Goal: Communication & Community: Share content

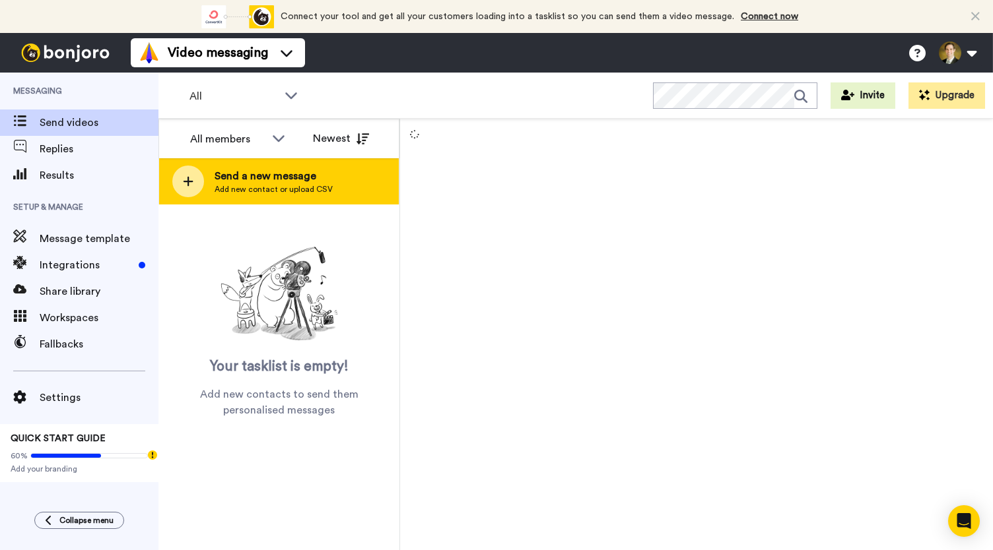
click at [193, 189] on div at bounding box center [188, 182] width 32 height 32
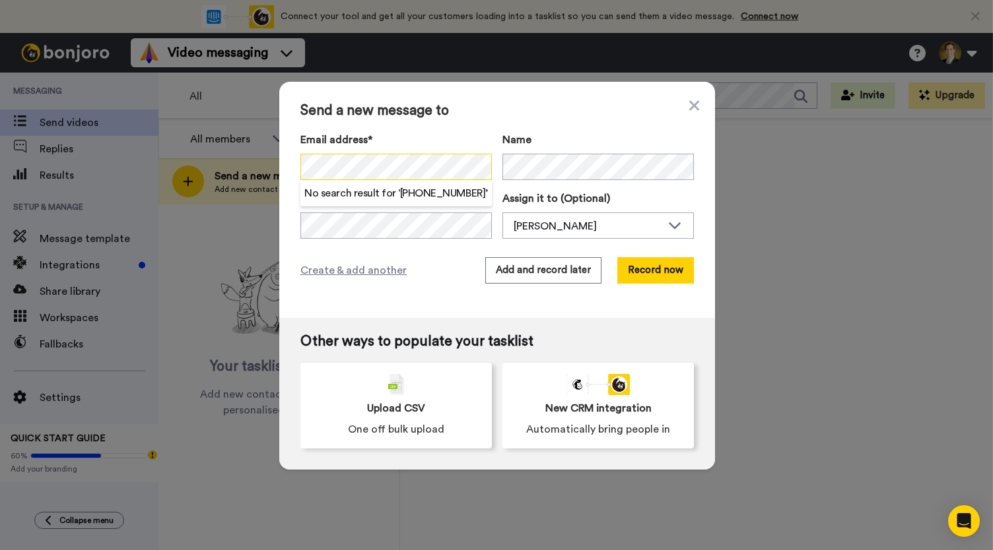
click at [294, 160] on div "Send a new message to Email address* No search result for ‘ 317-414-5981 ’ Name…" at bounding box center [497, 200] width 436 height 236
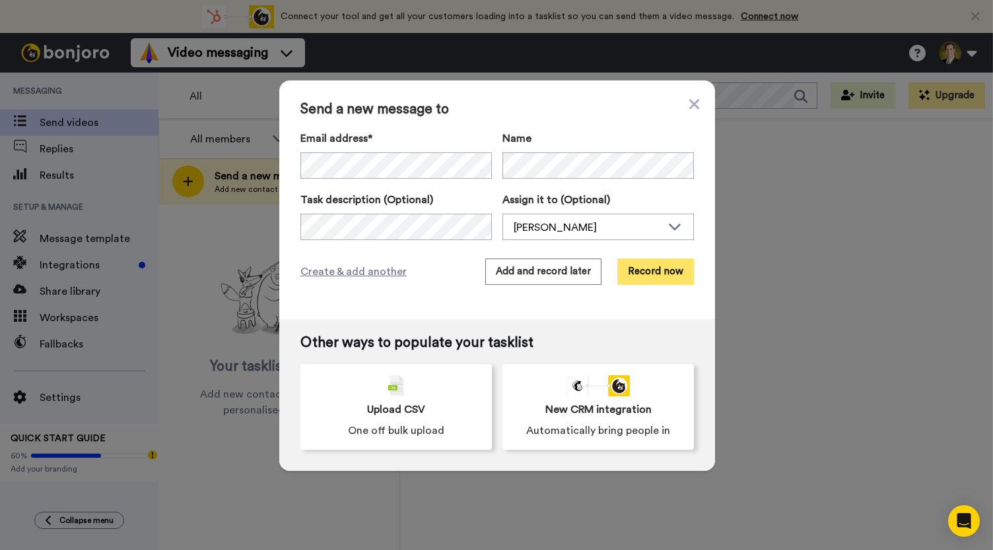
click at [634, 270] on button "Record now" at bounding box center [655, 272] width 77 height 26
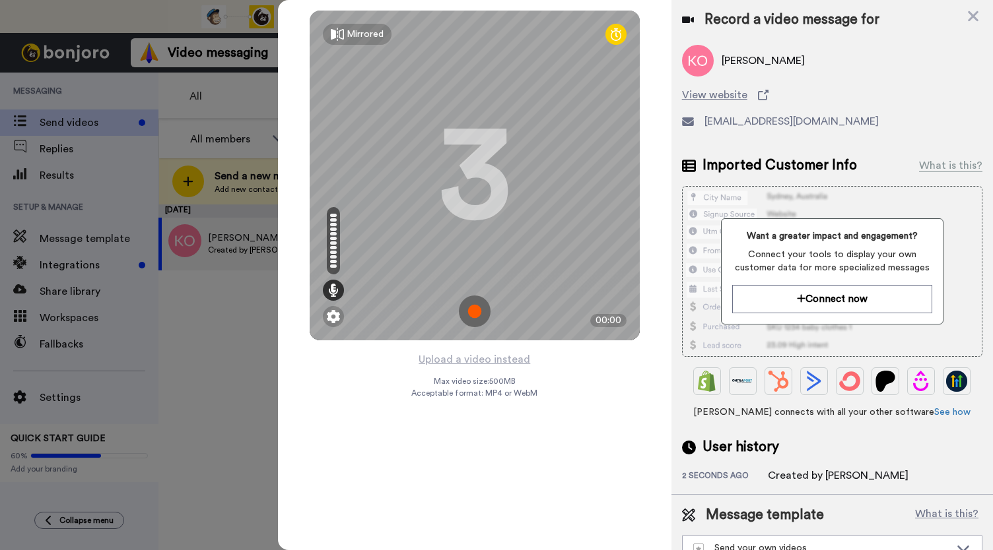
click at [471, 310] on img at bounding box center [475, 312] width 32 height 32
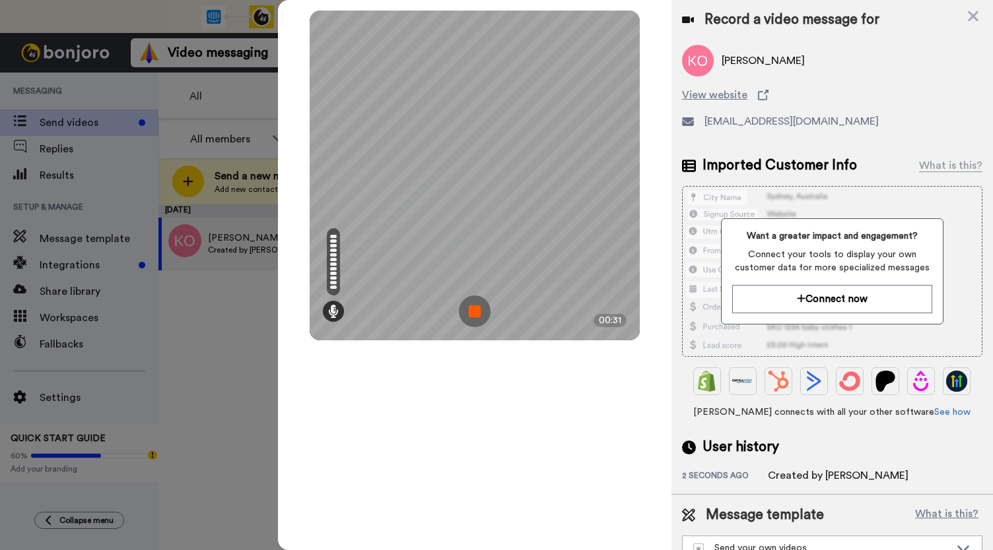
click at [471, 311] on img at bounding box center [475, 312] width 32 height 32
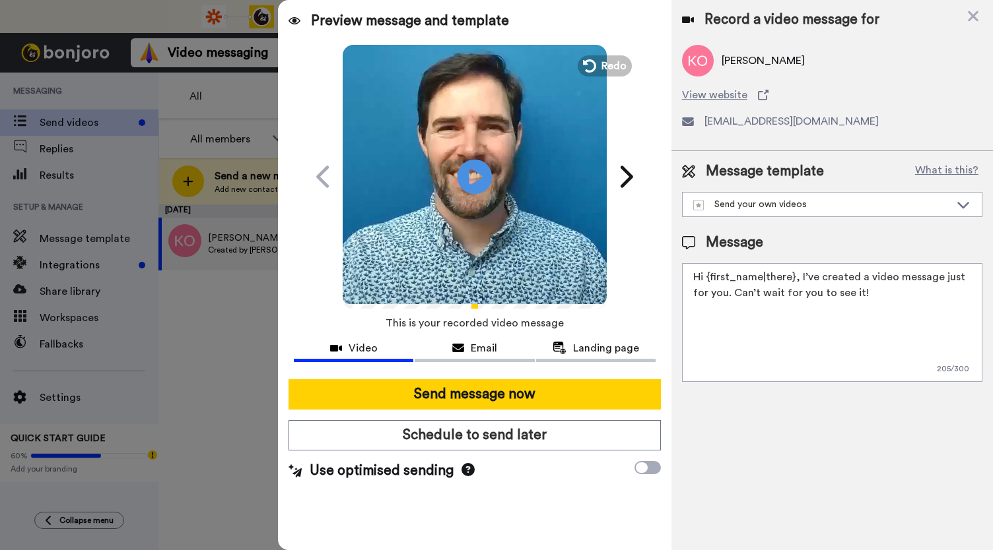
click at [477, 176] on icon "Play/Pause" at bounding box center [474, 176] width 35 height 63
click at [474, 343] on span "Email" at bounding box center [484, 349] width 26 height 16
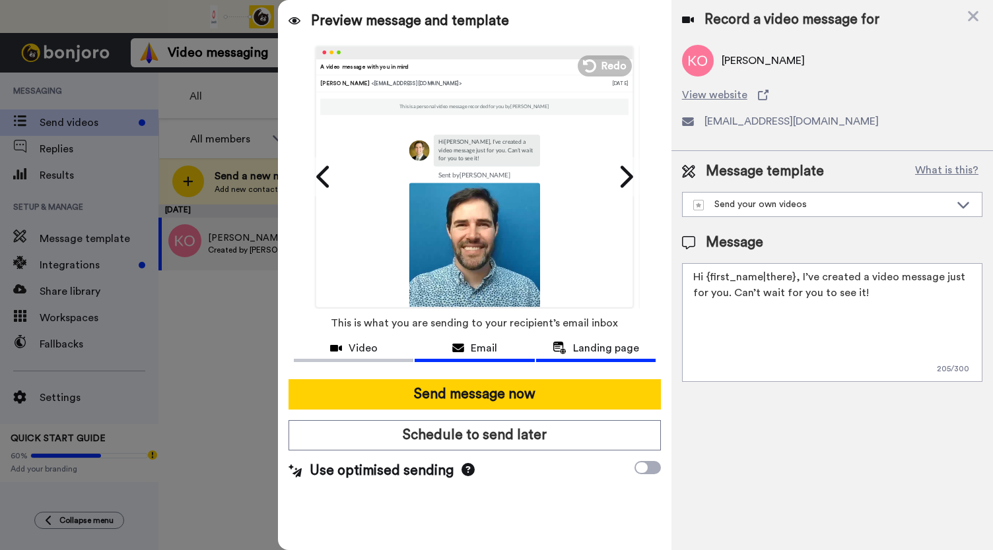
click at [583, 350] on span "Landing page" at bounding box center [606, 349] width 66 height 16
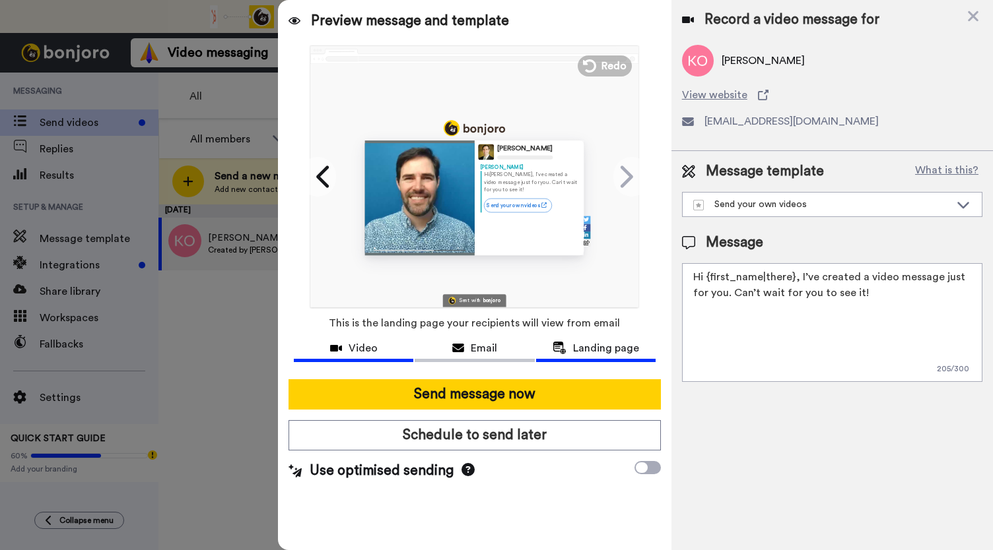
click at [362, 350] on span "Video" at bounding box center [362, 349] width 29 height 16
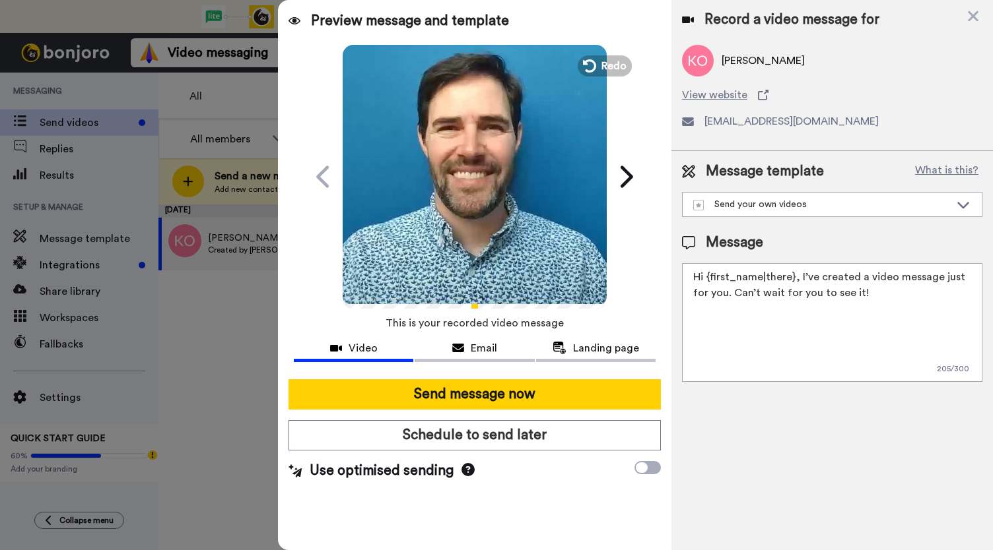
click at [494, 176] on video at bounding box center [475, 175] width 264 height 264
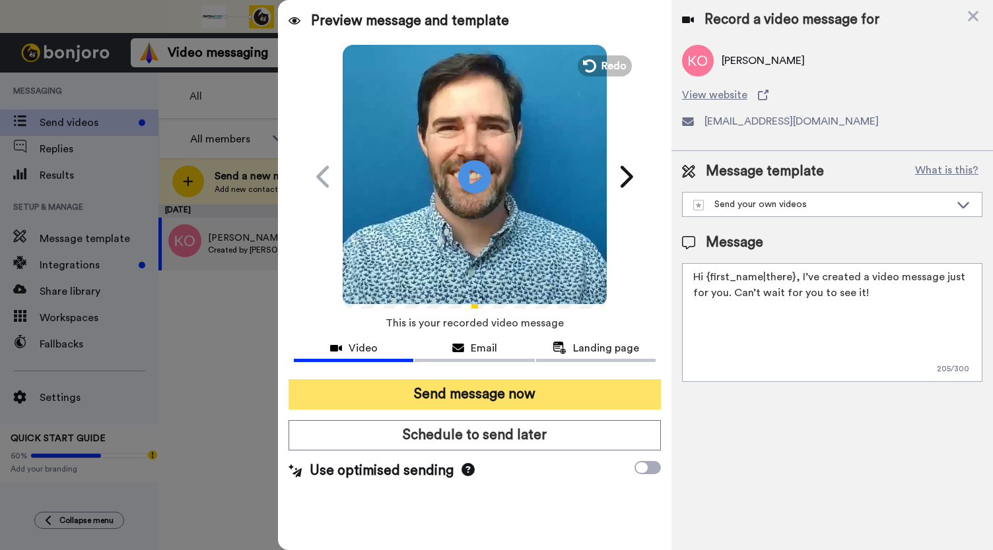
click at [434, 397] on button "Send message now" at bounding box center [474, 395] width 372 height 30
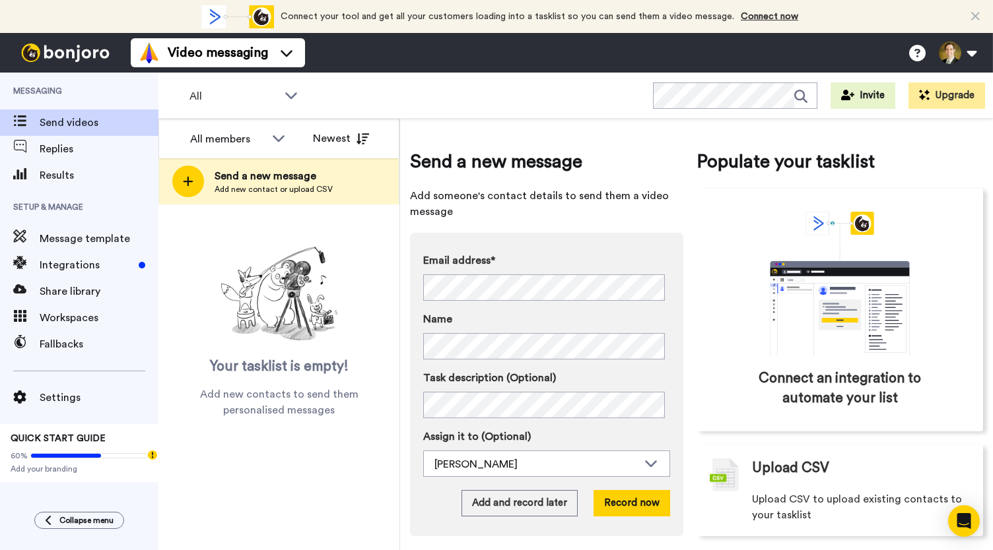
click at [313, 502] on div "All members Newest Send a new message Add new contact or upload CSV Your taskli…" at bounding box center [279, 335] width 242 height 432
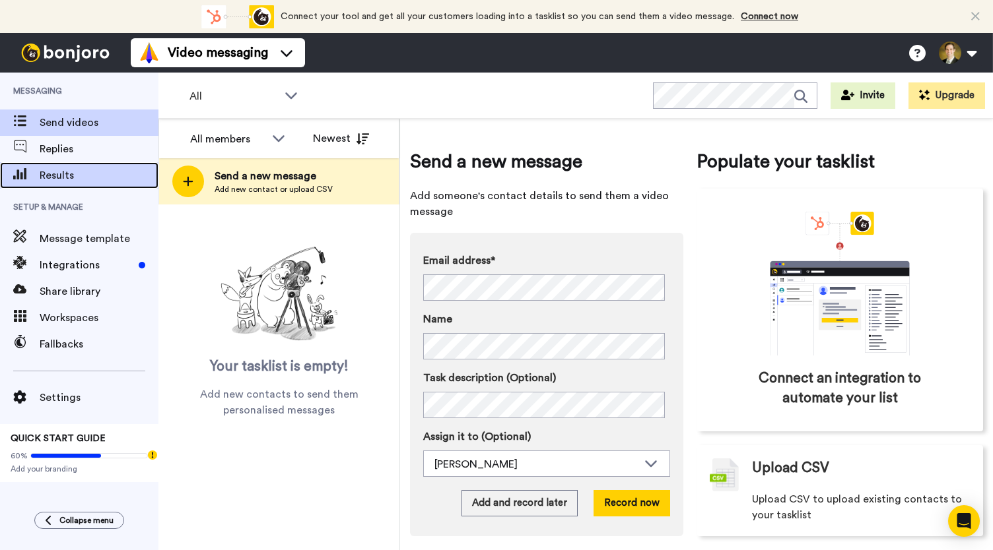
click at [46, 168] on span "Results" at bounding box center [99, 176] width 119 height 16
